Goal: Download file/media

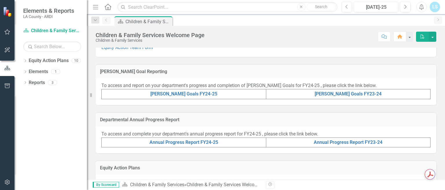
scroll to position [118, 0]
click at [200, 93] on link "[PERSON_NAME] Goals FY24-25" at bounding box center [183, 94] width 67 height 6
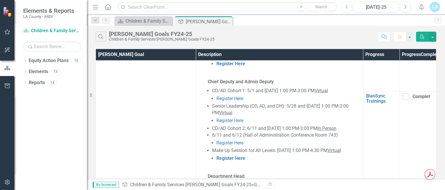
scroll to position [619, 0]
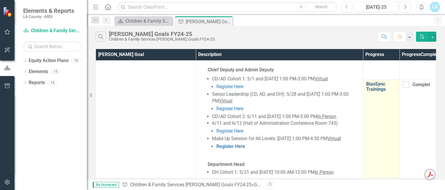
click at [373, 92] on link "BiasSync Trainings" at bounding box center [381, 86] width 30 height 10
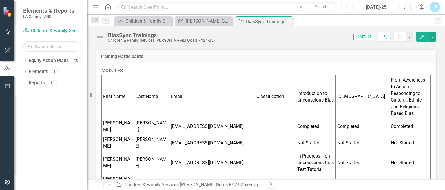
scroll to position [128, 0]
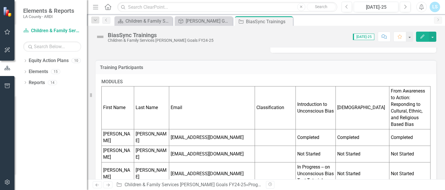
click at [424, 38] on icon "Edit" at bounding box center [422, 36] width 5 height 4
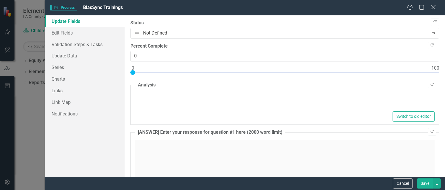
click at [433, 6] on icon "Close" at bounding box center [432, 7] width 7 height 6
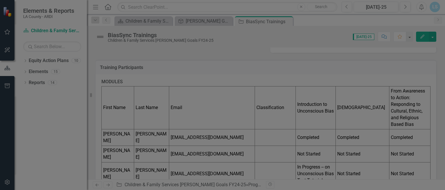
scroll to position [0, 0]
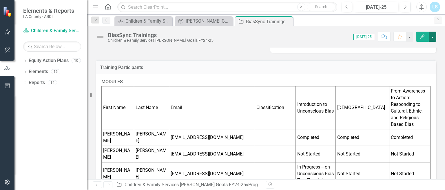
click at [433, 36] on button "button" at bounding box center [433, 37] width 8 height 10
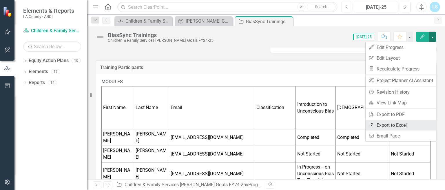
click at [385, 126] on link "Excel Export to Excel" at bounding box center [400, 125] width 70 height 11
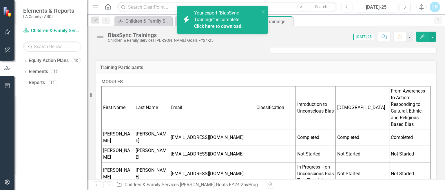
click at [230, 24] on link "Click here to download." at bounding box center [218, 26] width 49 height 6
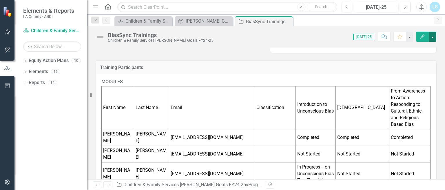
click at [434, 36] on button "button" at bounding box center [433, 37] width 8 height 10
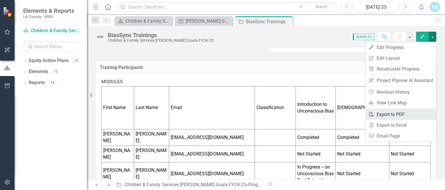
click at [381, 114] on link "PDF Export to PDF" at bounding box center [400, 114] width 70 height 11
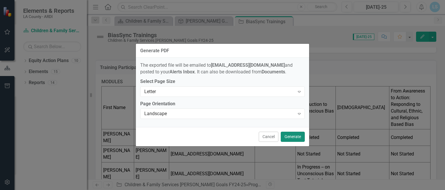
click at [289, 136] on button "Generate" at bounding box center [293, 136] width 24 height 10
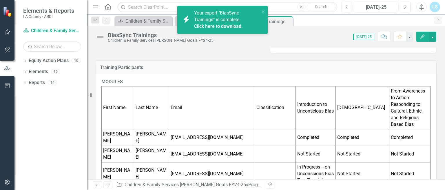
click at [232, 26] on link "Click here to download." at bounding box center [218, 26] width 49 height 6
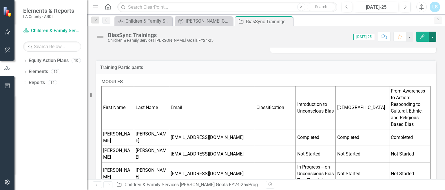
click at [432, 36] on button "button" at bounding box center [433, 37] width 8 height 10
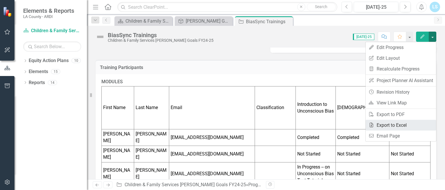
click at [380, 123] on link "Excel Export to Excel" at bounding box center [400, 125] width 70 height 11
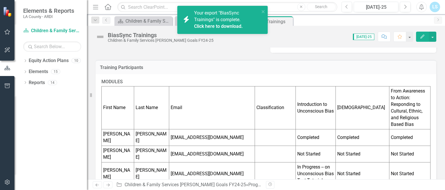
click at [232, 26] on link "Click here to download." at bounding box center [218, 26] width 49 height 6
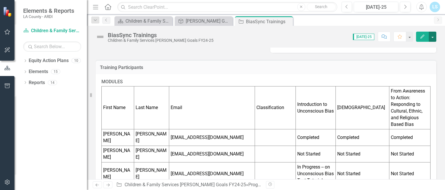
click at [431, 38] on button "button" at bounding box center [433, 37] width 8 height 10
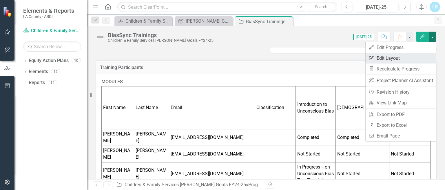
click at [402, 60] on link "Edit Report Edit Layout" at bounding box center [400, 58] width 70 height 11
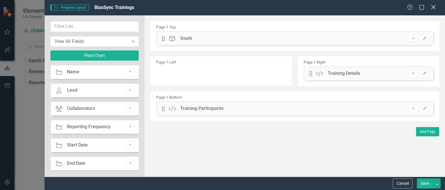
click at [432, 8] on icon "Close" at bounding box center [432, 7] width 7 height 6
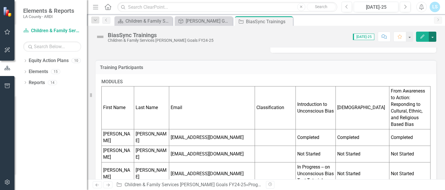
click at [431, 37] on button "button" at bounding box center [433, 37] width 8 height 10
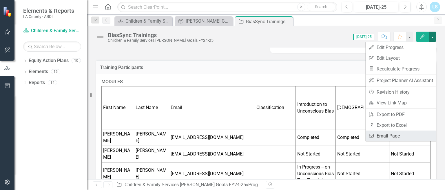
click at [379, 134] on link "Email Email Page" at bounding box center [400, 135] width 70 height 11
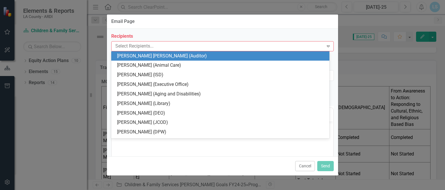
click at [218, 46] on div at bounding box center [218, 46] width 211 height 8
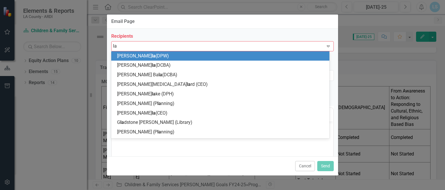
type input "laq"
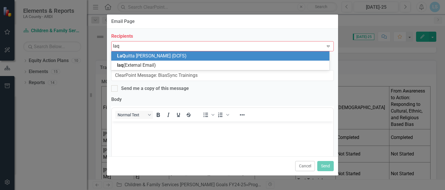
click at [144, 56] on span "LaQ uitta [PERSON_NAME] (DCFS)" at bounding box center [151, 56] width 69 height 6
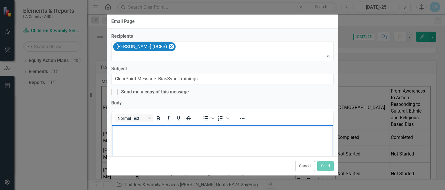
click at [179, 137] on body "Rich Text Area. Press ALT-0 for help." at bounding box center [222, 168] width 221 height 87
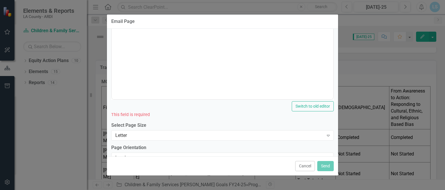
scroll to position [142, 0]
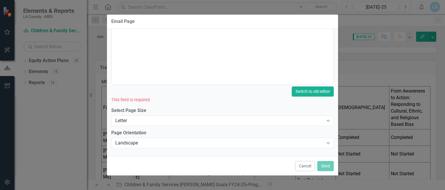
click at [308, 92] on button "Switch to old editor" at bounding box center [313, 91] width 42 height 10
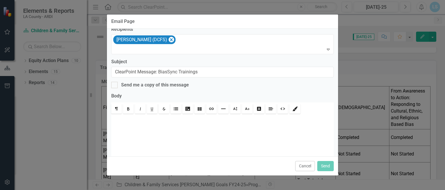
scroll to position [0, 0]
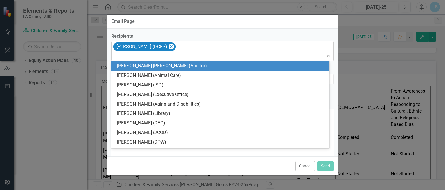
click at [239, 45] on div "[PERSON_NAME] (DCFS)" at bounding box center [222, 51] width 221 height 20
click at [278, 49] on div "[PERSON_NAME] (DCFS)" at bounding box center [222, 51] width 221 height 20
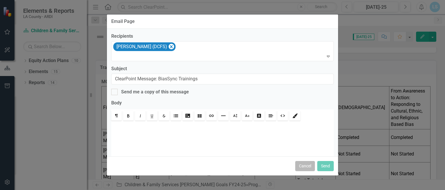
click at [307, 166] on button "Cancel" at bounding box center [305, 166] width 20 height 10
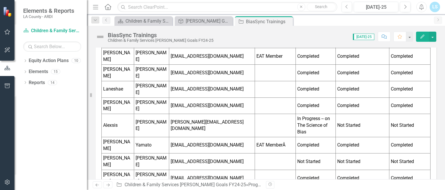
scroll to position [707, 0]
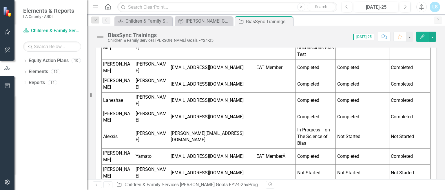
click at [432, 38] on button "button" at bounding box center [433, 37] width 8 height 10
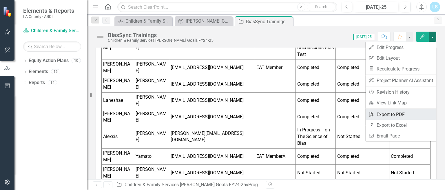
click at [387, 114] on link "PDF Export to PDF" at bounding box center [400, 114] width 70 height 11
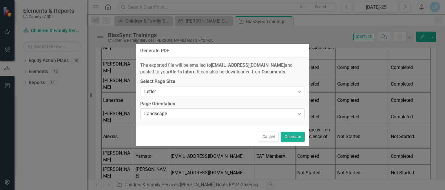
click at [290, 114] on div "Landscape" at bounding box center [219, 113] width 150 height 7
click at [284, 91] on div "Letter" at bounding box center [219, 91] width 150 height 7
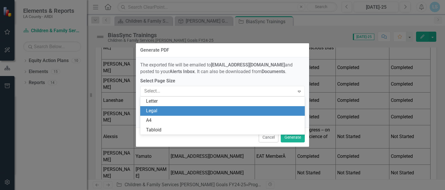
click at [270, 112] on div "Legal" at bounding box center [223, 110] width 155 height 7
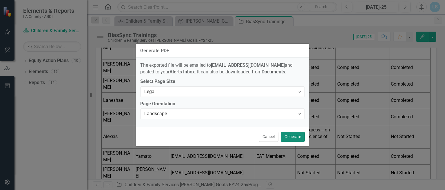
click at [292, 136] on button "Generate" at bounding box center [293, 136] width 24 height 10
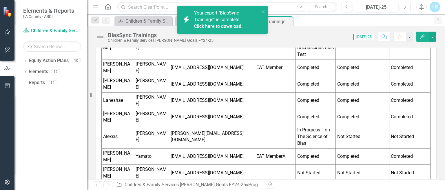
click at [238, 27] on link "Click here to download." at bounding box center [218, 26] width 49 height 6
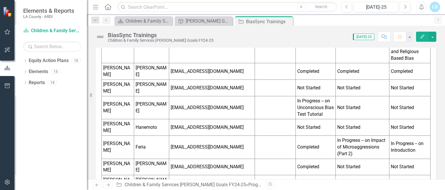
scroll to position [0, 0]
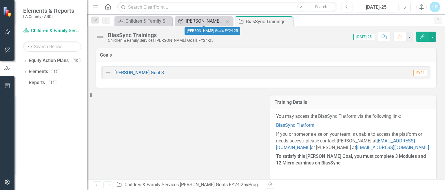
click at [217, 22] on div "[PERSON_NAME] Goals FY24-25" at bounding box center [205, 20] width 38 height 7
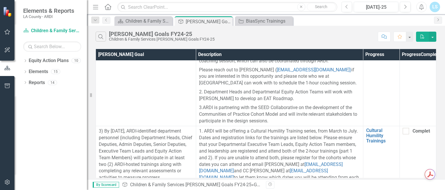
scroll to position [353, 0]
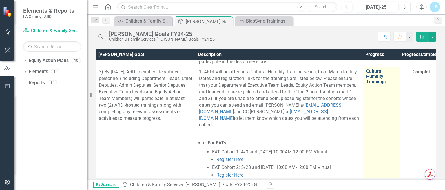
click at [374, 84] on link "Cultural Humility Trainings" at bounding box center [381, 76] width 30 height 15
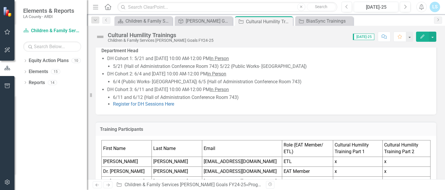
scroll to position [286, 0]
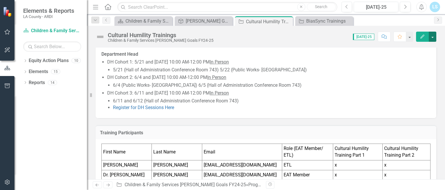
click at [431, 36] on button "button" at bounding box center [433, 37] width 8 height 10
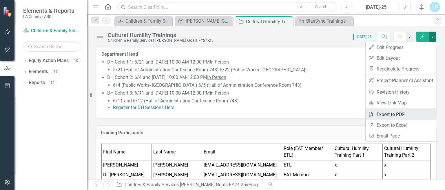
click at [383, 115] on link "PDF Export to PDF" at bounding box center [400, 114] width 70 height 11
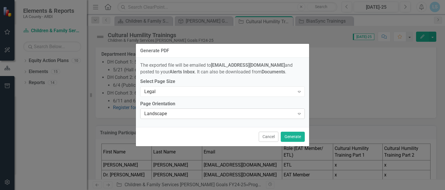
click at [242, 114] on div "Landscape" at bounding box center [219, 113] width 150 height 7
click at [243, 93] on div "Legal" at bounding box center [219, 91] width 150 height 7
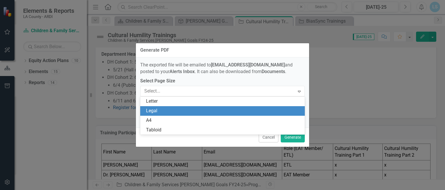
click at [234, 107] on div "Legal" at bounding box center [222, 111] width 164 height 10
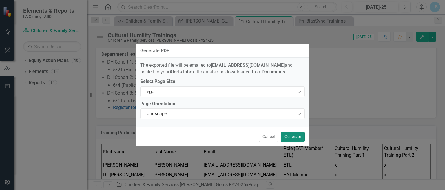
click at [293, 137] on button "Generate" at bounding box center [293, 136] width 24 height 10
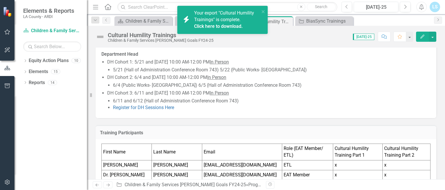
click at [215, 26] on link "Click here to download." at bounding box center [218, 26] width 49 height 6
